Goal: Transaction & Acquisition: Purchase product/service

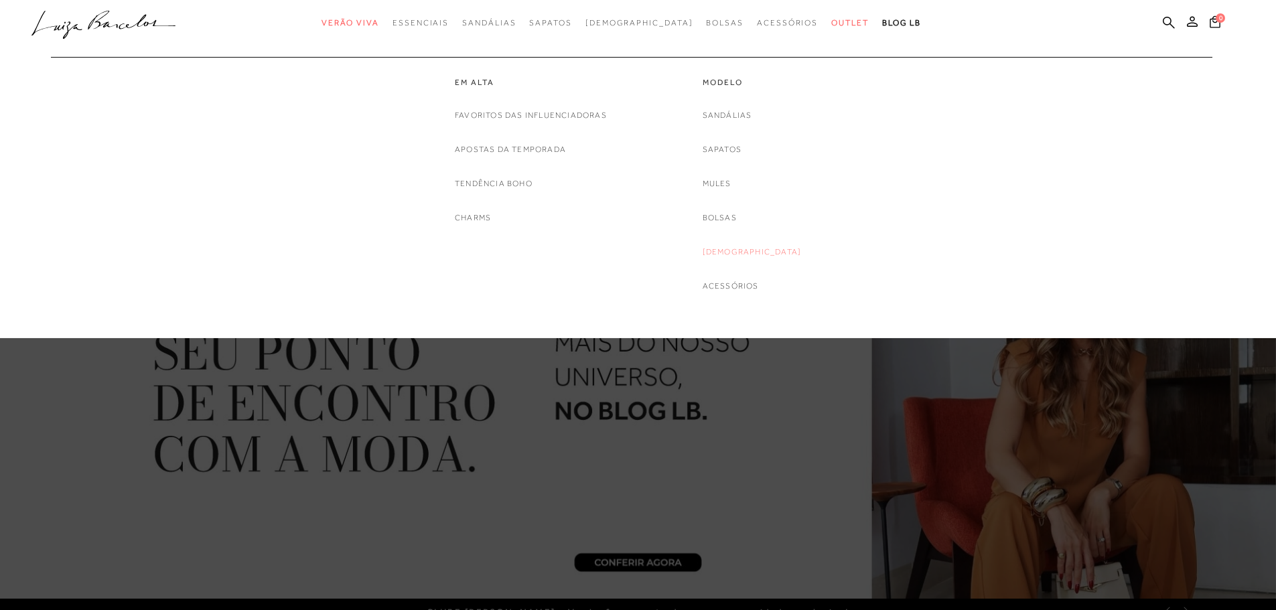
click at [743, 250] on link "[DEMOGRAPHIC_DATA]" at bounding box center [752, 252] width 99 height 14
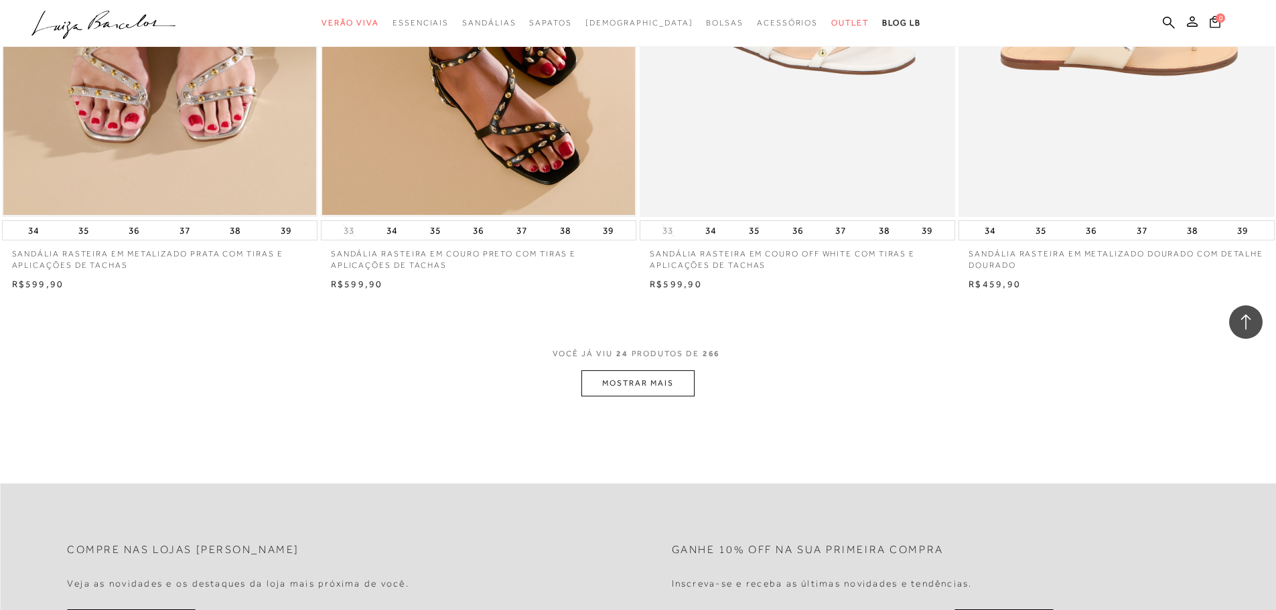
scroll to position [3148, 0]
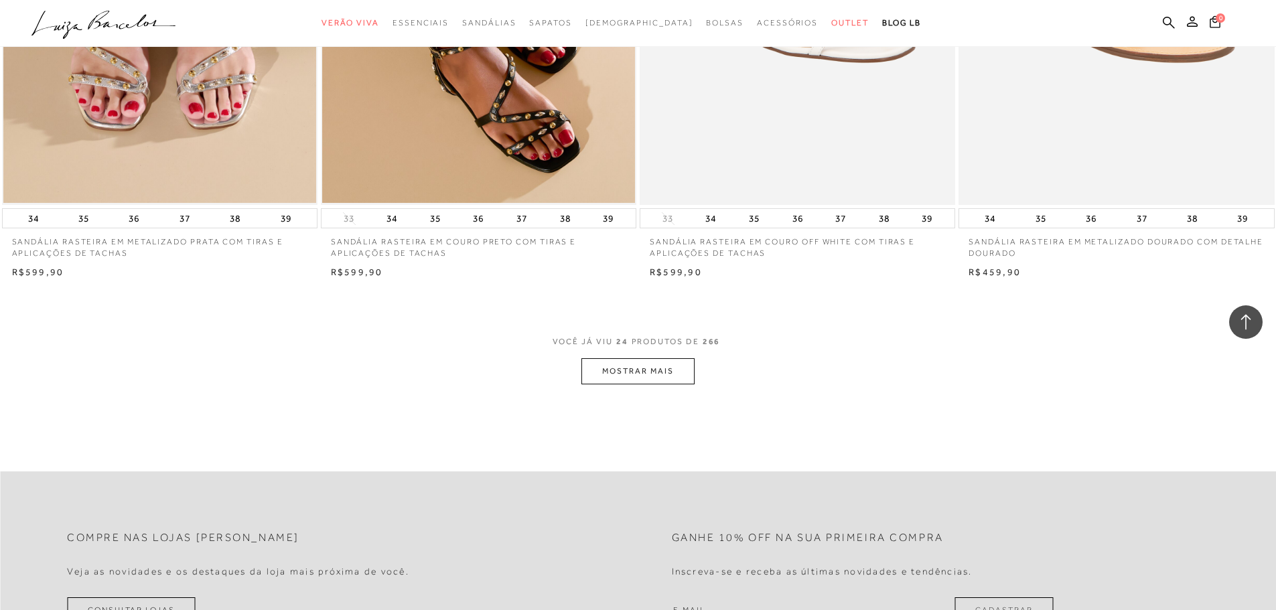
click at [666, 378] on button "MOSTRAR MAIS" at bounding box center [637, 371] width 113 height 26
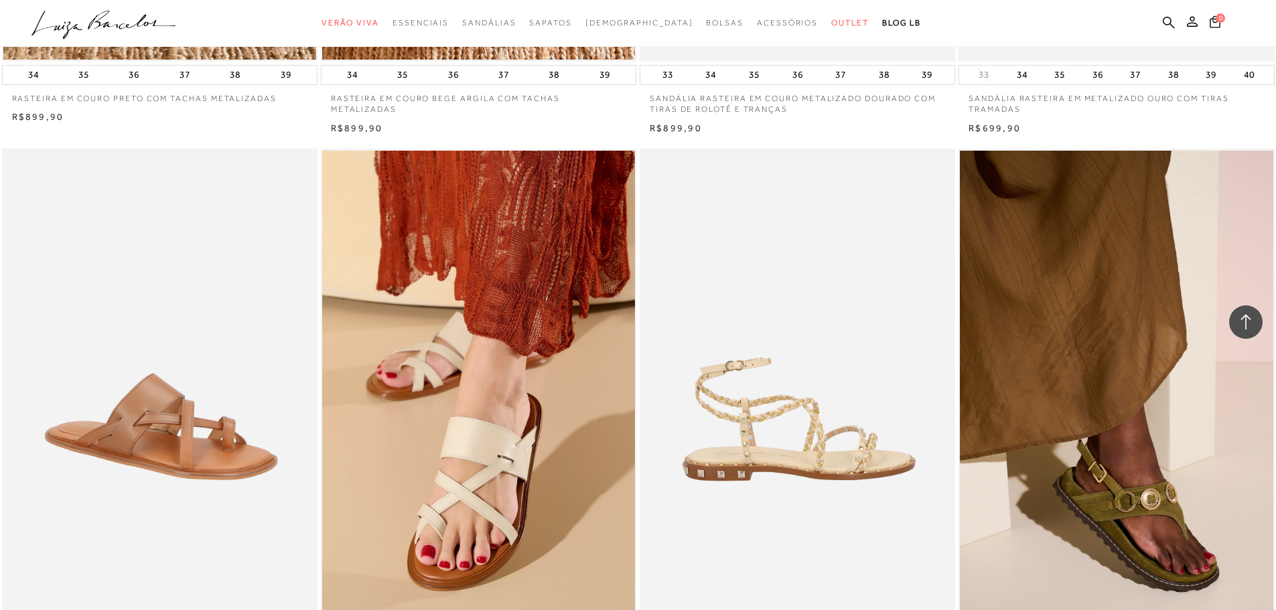
scroll to position [6430, 0]
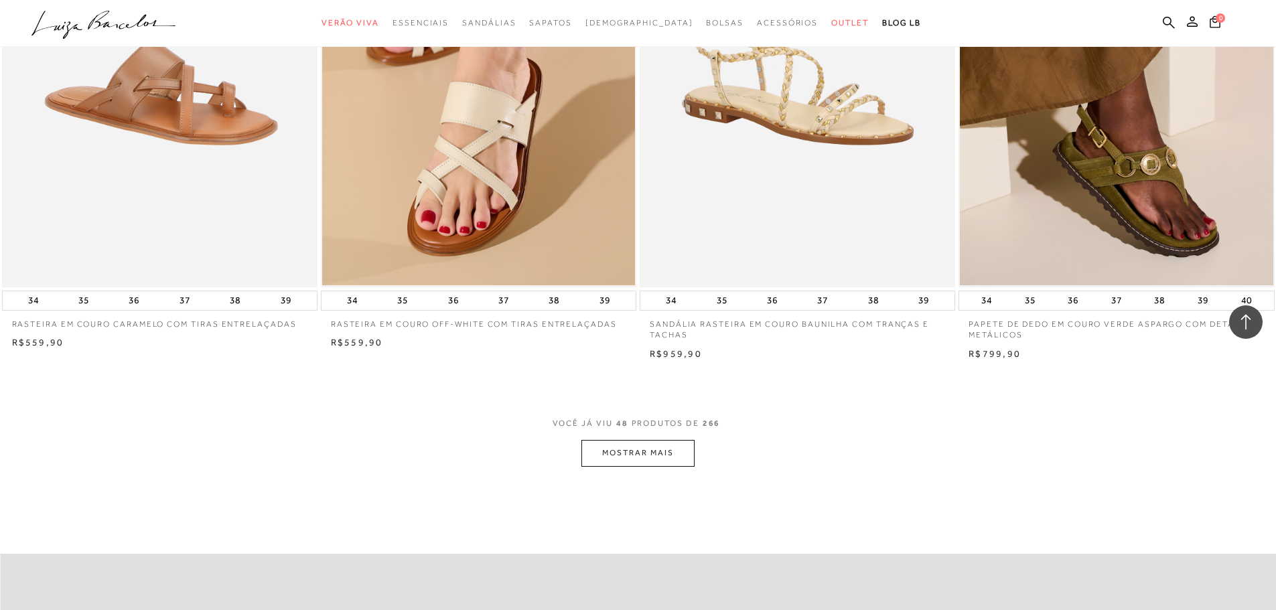
click at [663, 449] on button "MOSTRAR MAIS" at bounding box center [637, 453] width 113 height 26
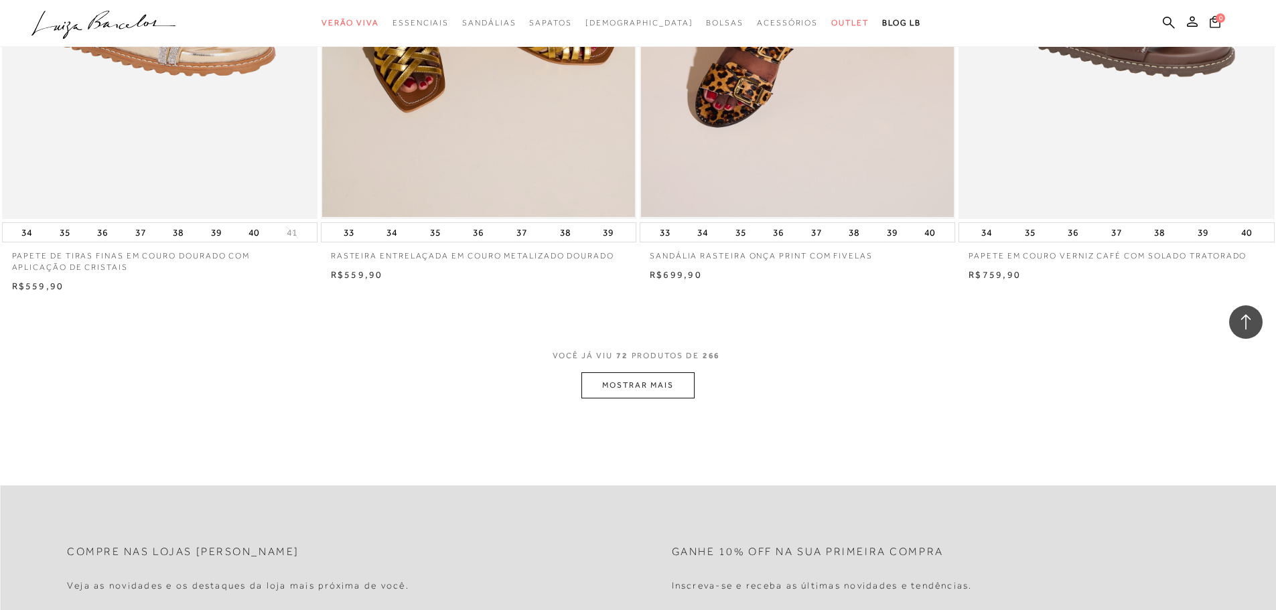
scroll to position [10047, 0]
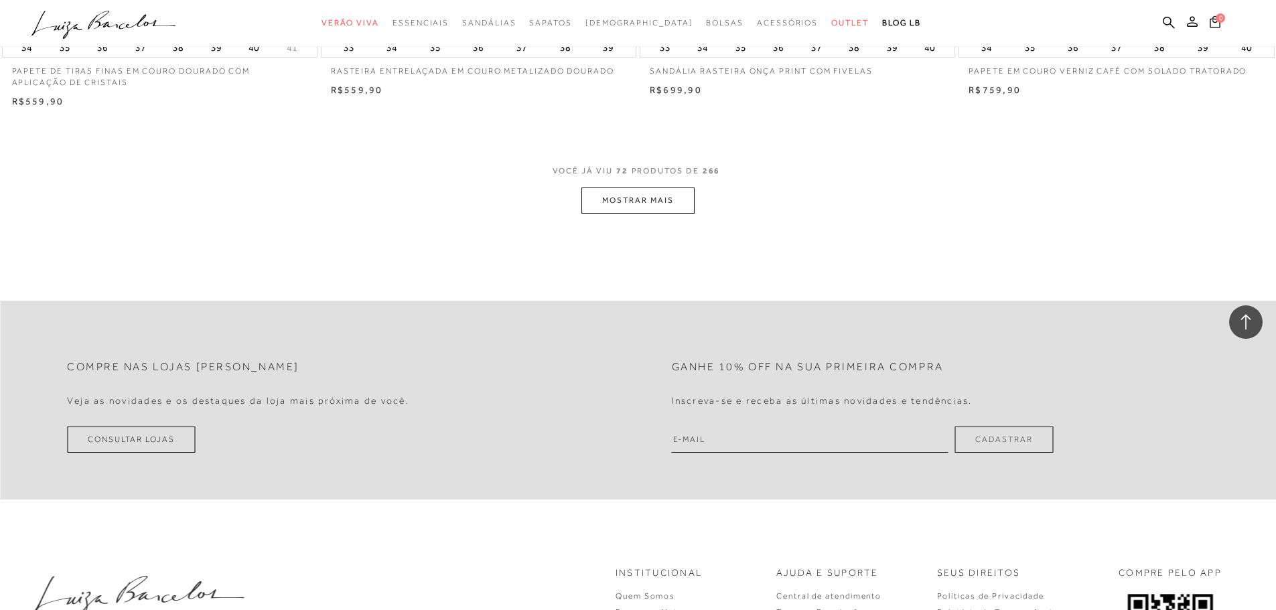
click at [656, 209] on button "MOSTRAR MAIS" at bounding box center [637, 201] width 113 height 26
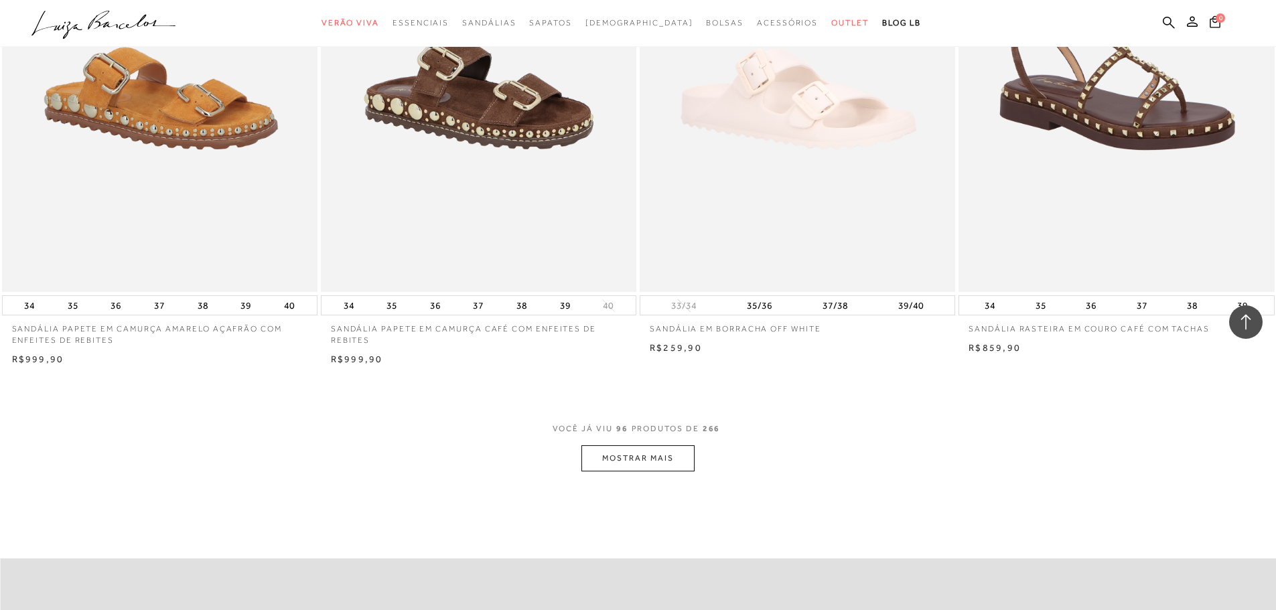
scroll to position [13262, 0]
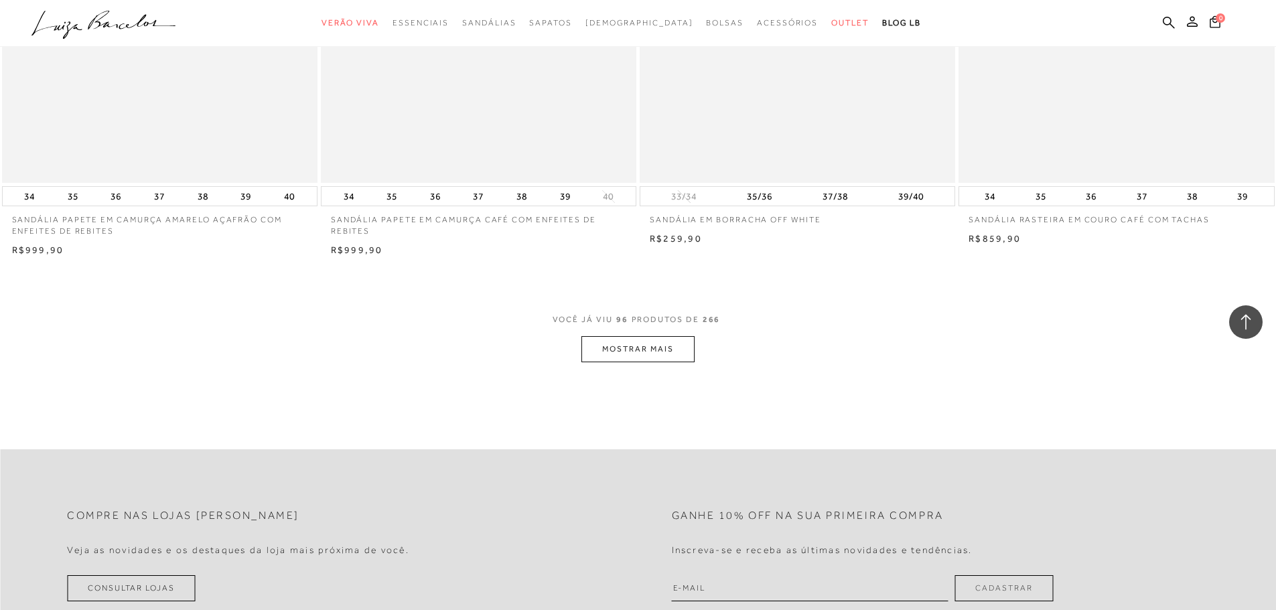
click at [645, 344] on button "MOSTRAR MAIS" at bounding box center [637, 349] width 113 height 26
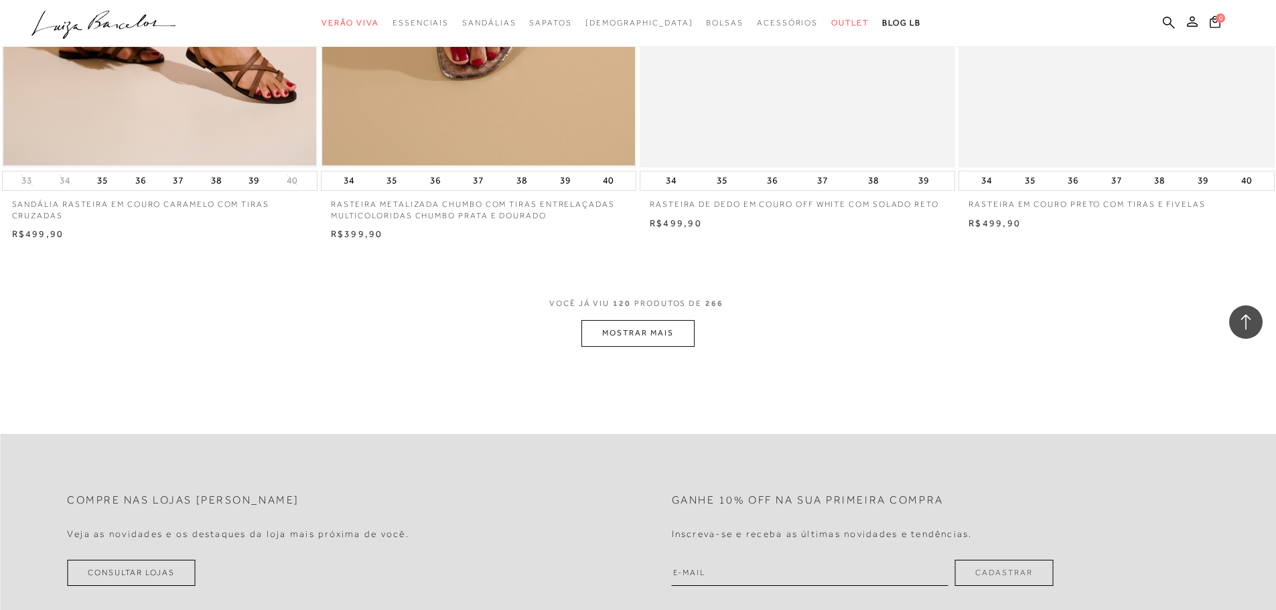
scroll to position [16678, 0]
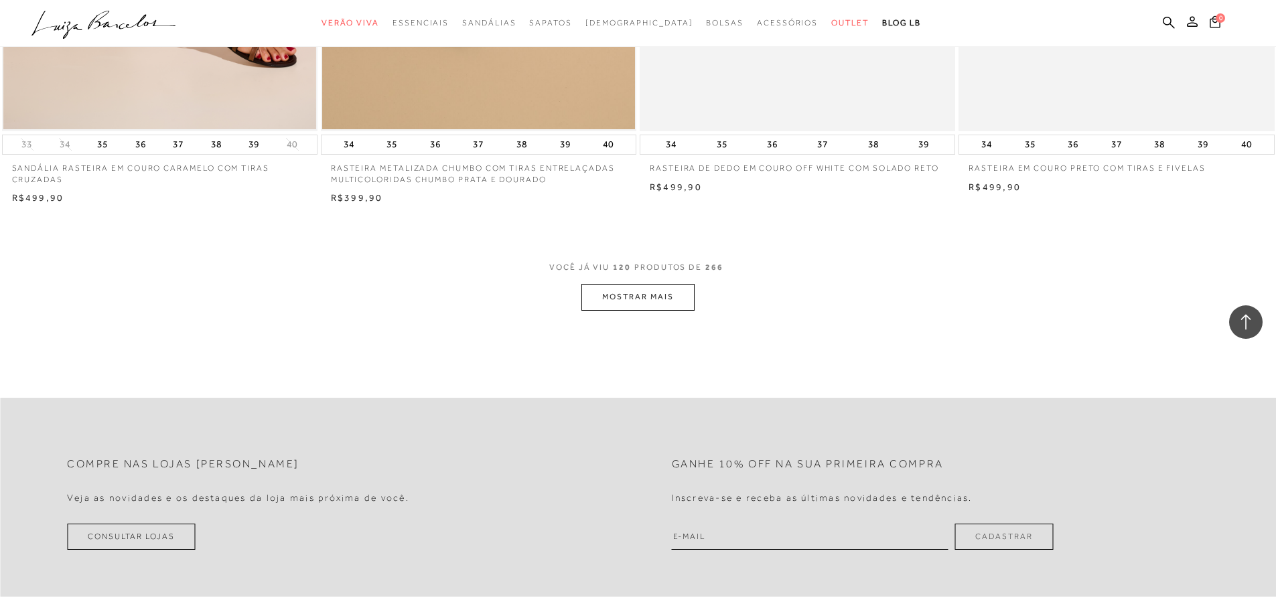
click at [673, 295] on button "MOSTRAR MAIS" at bounding box center [637, 297] width 113 height 26
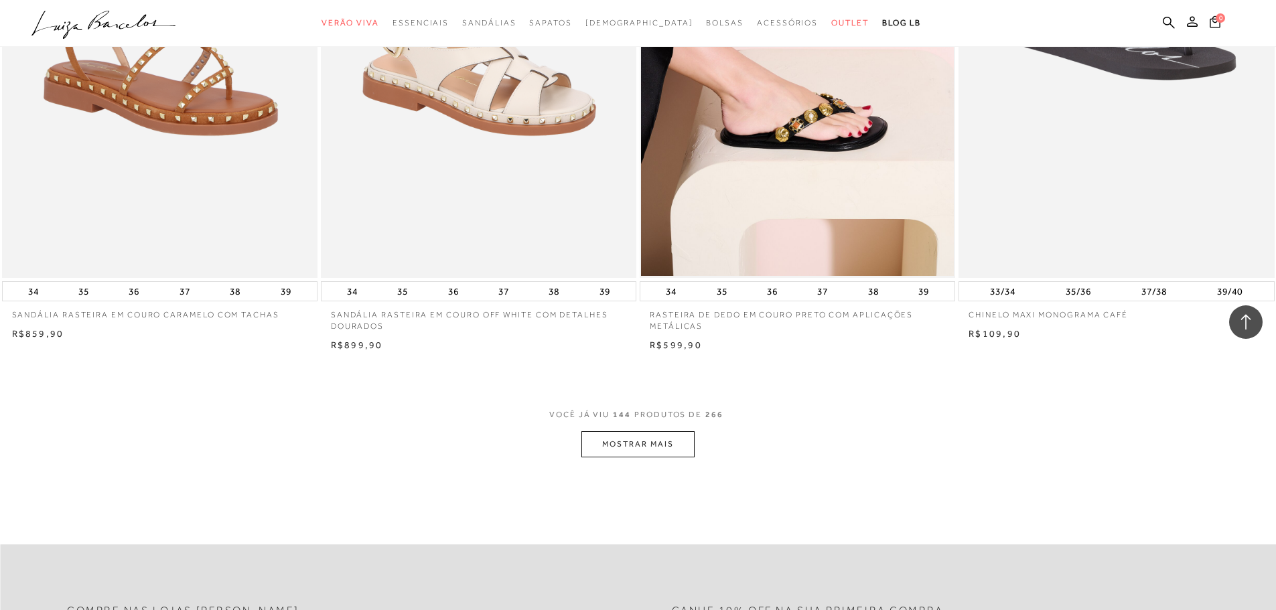
scroll to position [20027, 0]
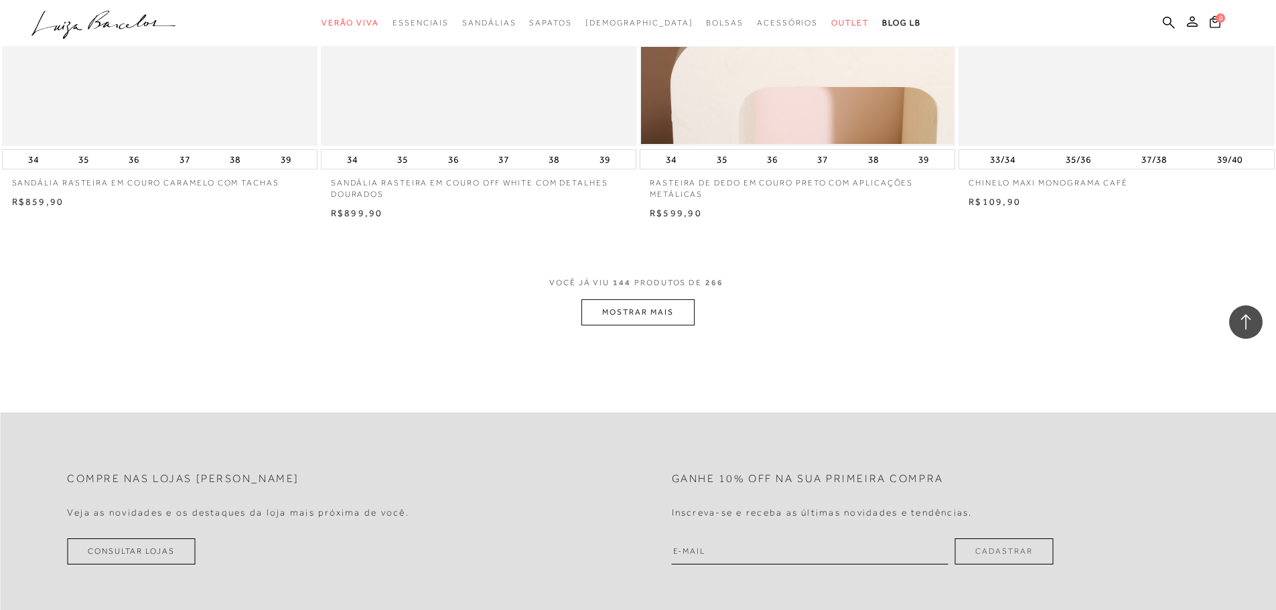
click at [591, 313] on button "MOSTRAR MAIS" at bounding box center [637, 312] width 113 height 26
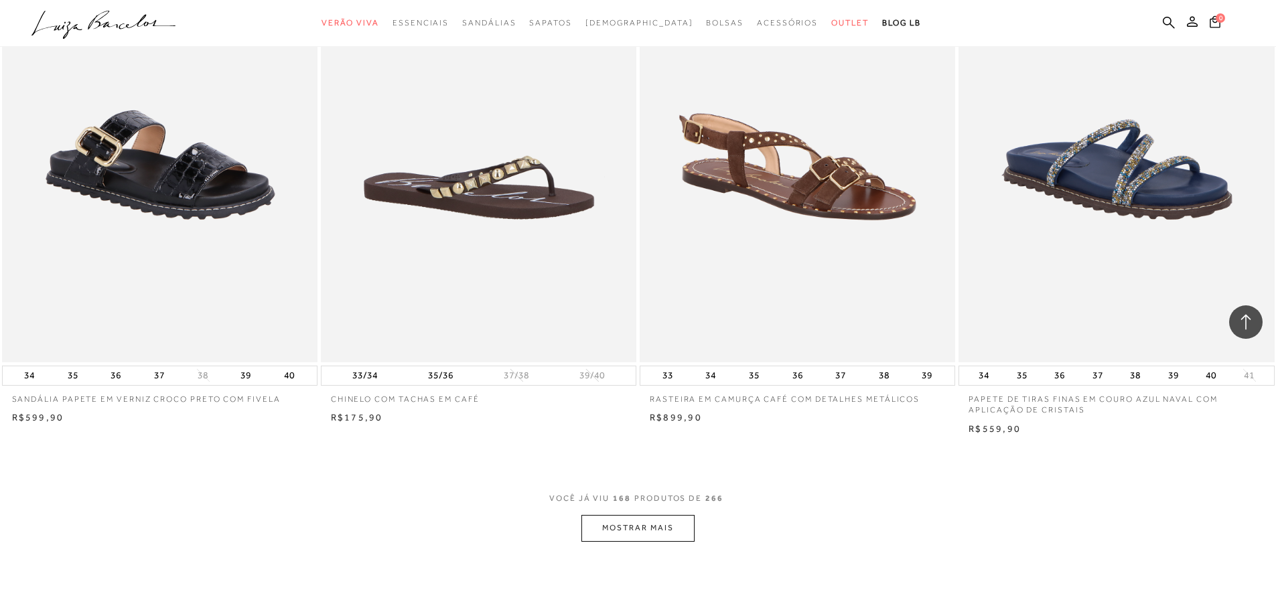
scroll to position [23443, 0]
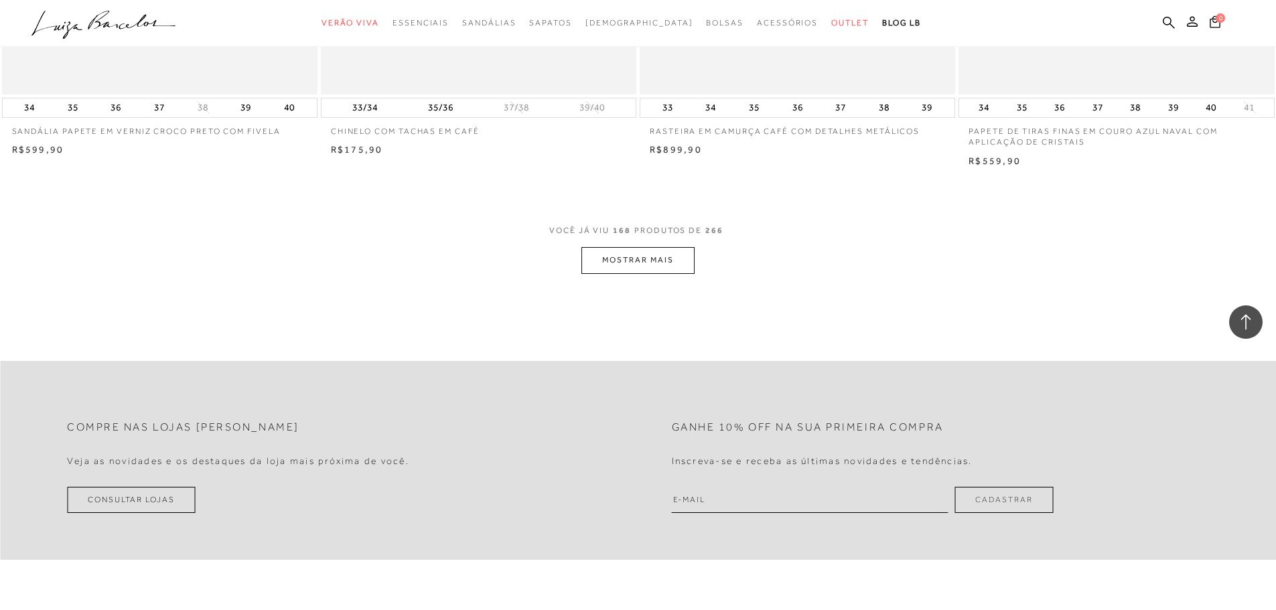
click at [617, 261] on button "MOSTRAR MAIS" at bounding box center [637, 260] width 113 height 26
